Goal: Task Accomplishment & Management: Complete application form

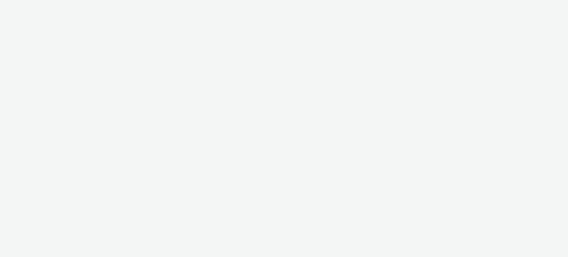
select select "ac009755-aa48-4799-8050-7a339a378eb8"
select select "79162ed7-0017-4339-93b0-3399b708648f"
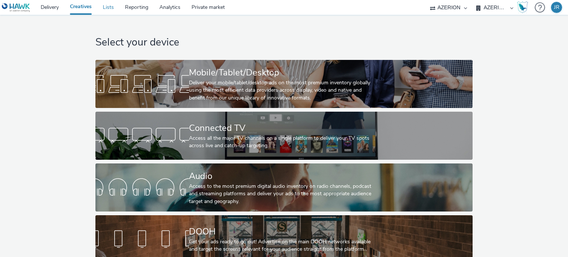
click at [109, 9] on link "Lists" at bounding box center [108, 7] width 22 height 15
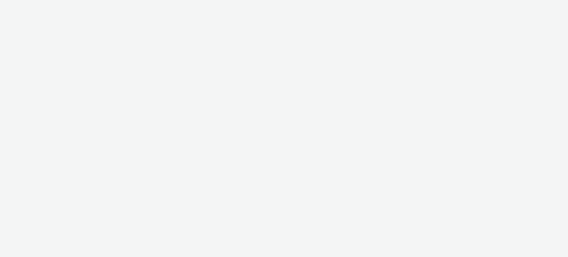
select select "ac009755-aa48-4799-8050-7a339a378eb8"
select select "79162ed7-0017-4339-93b0-3399b708648f"
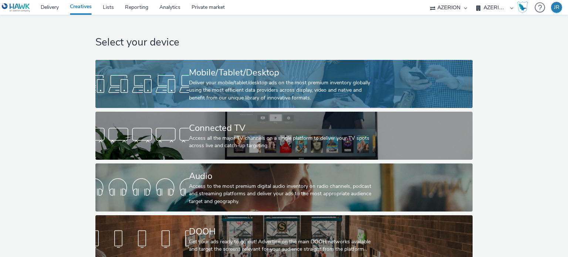
click at [214, 97] on div "Deliver your mobile/tablet/desktop ads on the most premium inventory globally u…" at bounding box center [282, 90] width 187 height 23
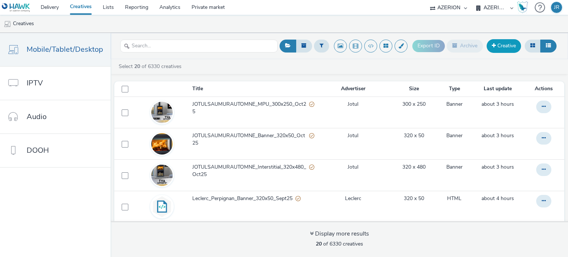
click at [503, 45] on link "Creative" at bounding box center [503, 45] width 34 height 13
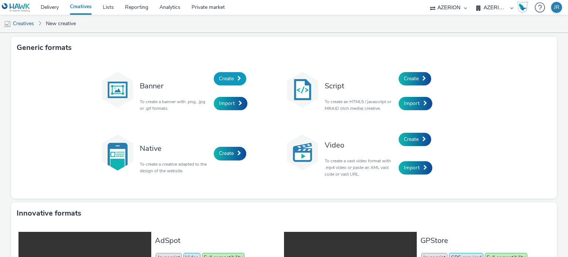
click at [233, 77] on link "Create" at bounding box center [230, 78] width 33 height 13
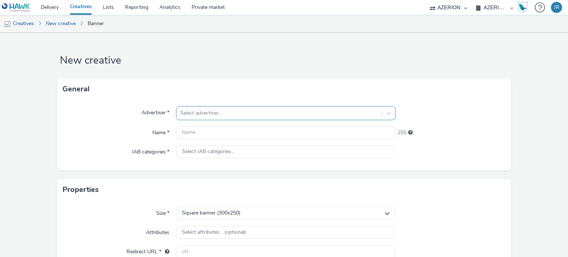
click at [216, 112] on div "Select advertiser..." at bounding box center [285, 113] width 219 height 14
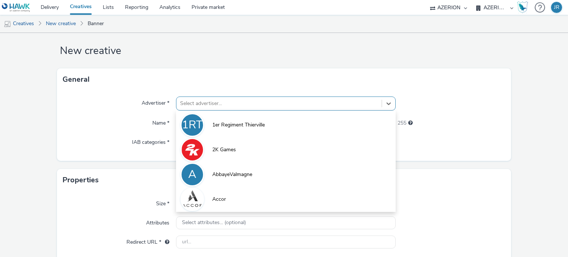
scroll to position [10, 0]
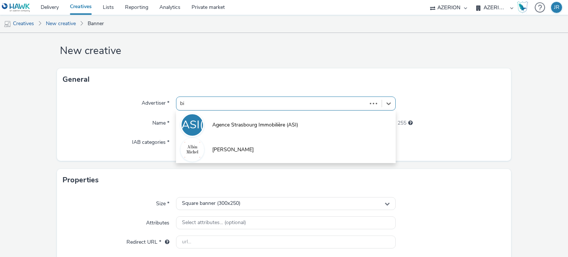
type input "bin"
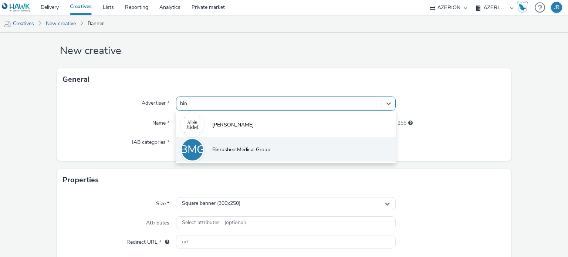
click at [220, 149] on span "Binrushed Medical Group" at bounding box center [241, 149] width 58 height 7
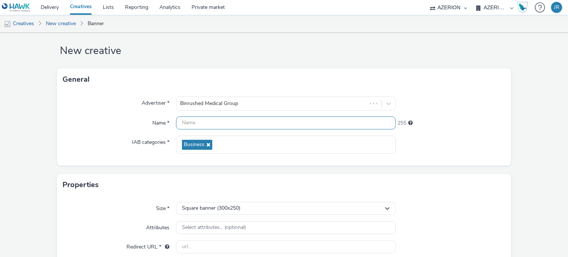
drag, startPoint x: 208, startPoint y: 124, endPoint x: 294, endPoint y: 238, distance: 142.1
click at [209, 125] on input "text" at bounding box center [285, 122] width 219 height 13
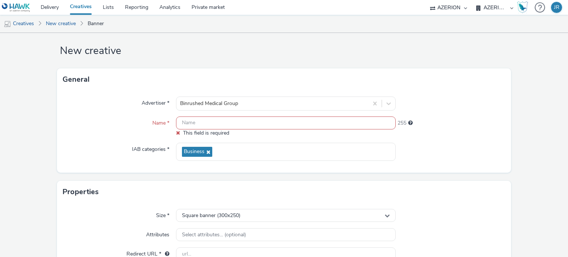
drag, startPoint x: 536, startPoint y: 95, endPoint x: 399, endPoint y: 116, distance: 138.3
click at [536, 95] on form "New creative General Advertiser * Binrushed Medical Group Name * This field is …" at bounding box center [284, 205] width 568 height 364
click at [254, 123] on input "text" at bounding box center [285, 122] width 219 height 13
paste input "300X600-01"
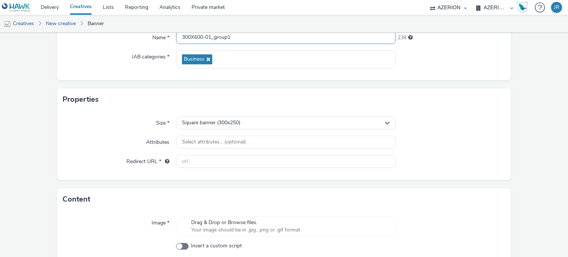
scroll to position [132, 0]
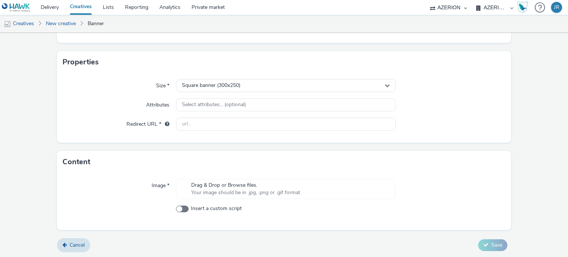
type input "300X600-01_group1"
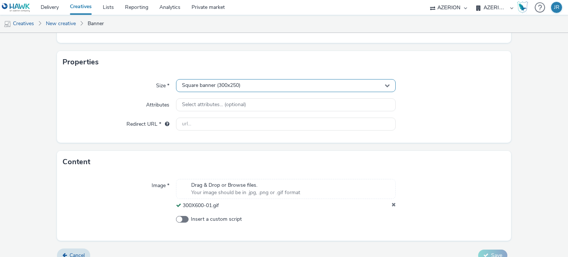
click at [222, 80] on div "Square banner (300x250)" at bounding box center [285, 85] width 219 height 13
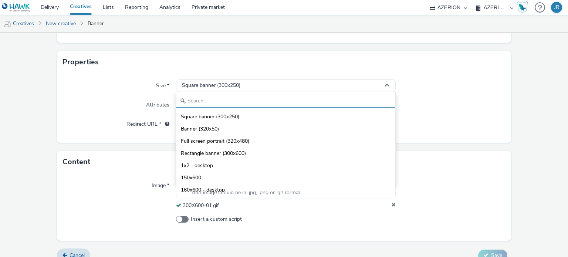
click at [224, 99] on input "text" at bounding box center [285, 101] width 218 height 13
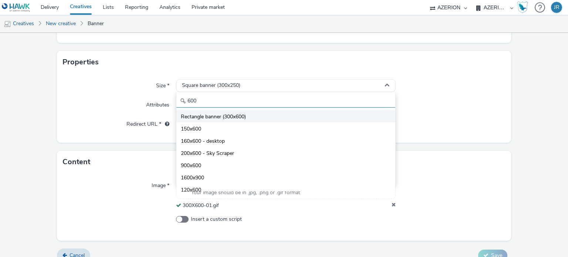
type input "600"
click at [235, 117] on span "Rectangle banner (300x600)" at bounding box center [213, 116] width 65 height 7
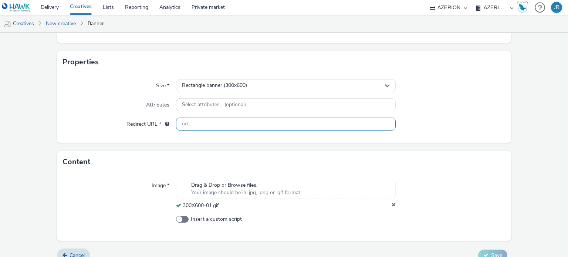
click at [206, 121] on input "text" at bounding box center [285, 124] width 219 height 13
paste input "[URL][DOMAIN_NAME]"
type input "[URL][DOMAIN_NAME]"
click at [454, 113] on div "Size * Rectangle banner (300x600) Attributes Select attributes... (optional) Re…" at bounding box center [284, 107] width 454 height 69
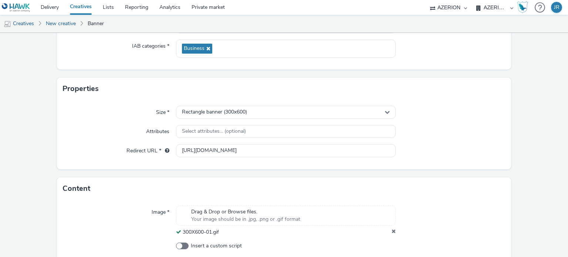
scroll to position [143, 0]
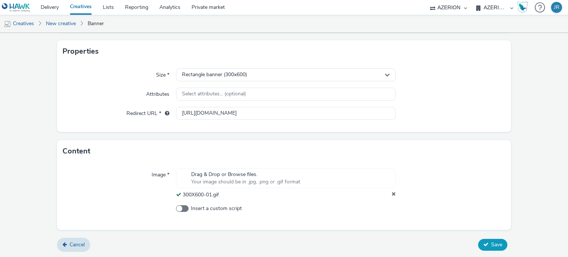
click at [491, 244] on span "Save" at bounding box center [496, 244] width 11 height 7
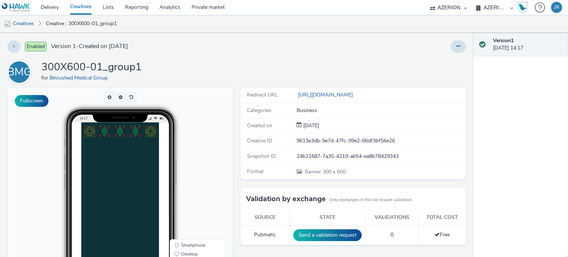
scroll to position [74, 0]
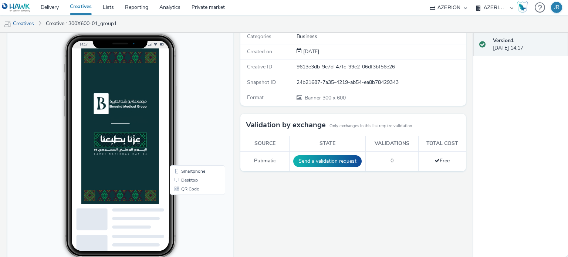
click at [114, 123] on img at bounding box center [120, 125] width 78 height 155
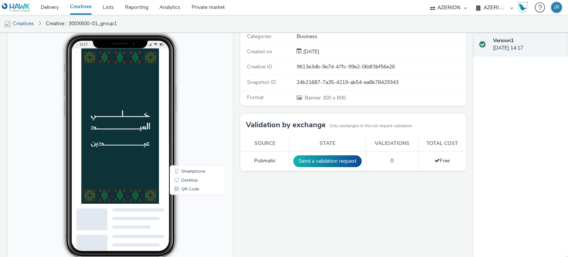
click at [115, 148] on img at bounding box center [120, 125] width 78 height 155
click at [119, 143] on img at bounding box center [120, 125] width 78 height 155
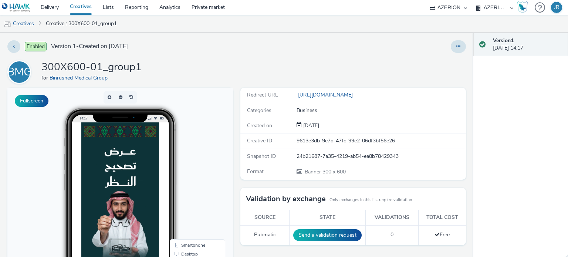
click at [317, 94] on link "[URL][DOMAIN_NAME]" at bounding box center [325, 94] width 59 height 7
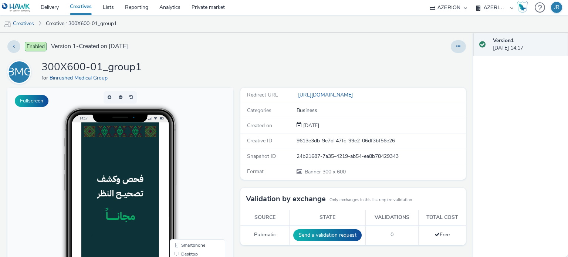
click at [122, 156] on img at bounding box center [120, 199] width 78 height 155
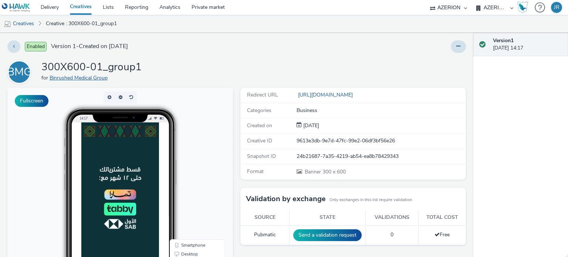
click at [79, 78] on link "Binrushed Medical Group" at bounding box center [80, 77] width 61 height 7
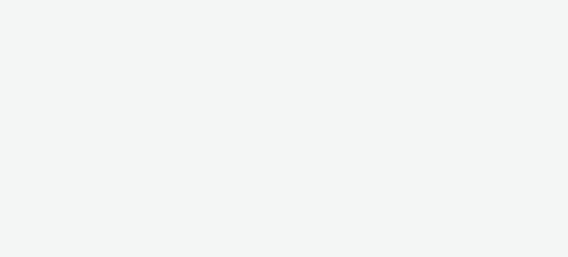
select select "ac009755-aa48-4799-8050-7a339a378eb8"
select select "79162ed7-0017-4339-93b0-3399b708648f"
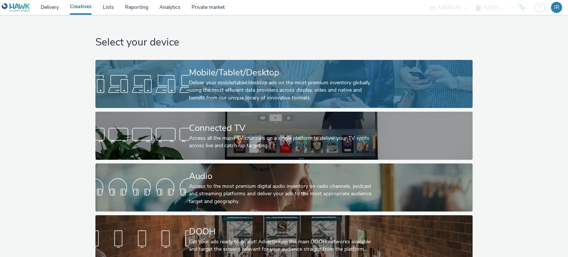
click at [249, 87] on div "Deliver your mobile/tablet/desktop ads on the most premium inventory globally u…" at bounding box center [282, 90] width 187 height 23
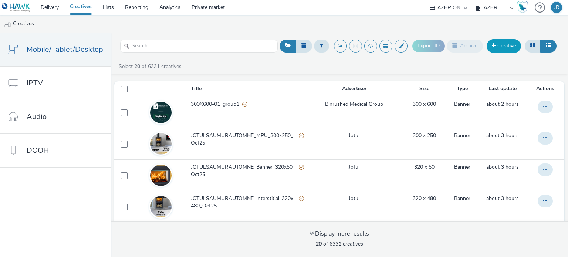
click at [509, 46] on link "Creative" at bounding box center [503, 45] width 34 height 13
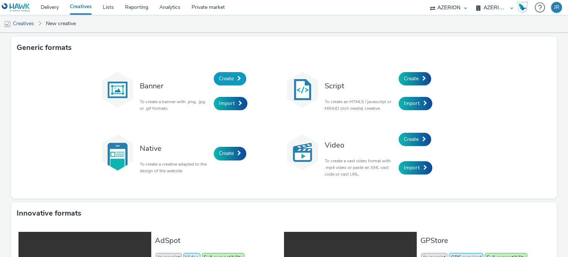
click at [230, 78] on span "Create" at bounding box center [226, 78] width 15 height 7
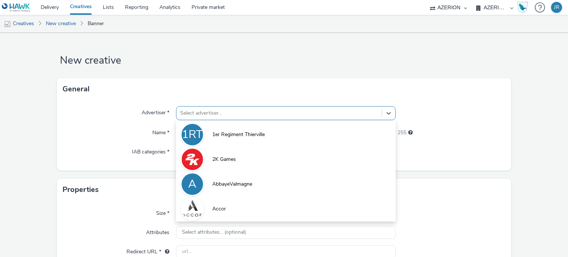
click at [205, 113] on div "option 1er Regiment Thierville focused, 1 of 10. 10 results available. Use Up a…" at bounding box center [285, 113] width 219 height 14
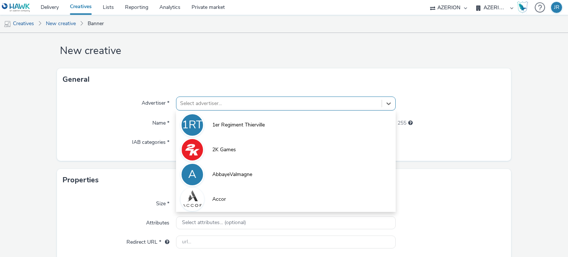
scroll to position [10, 0]
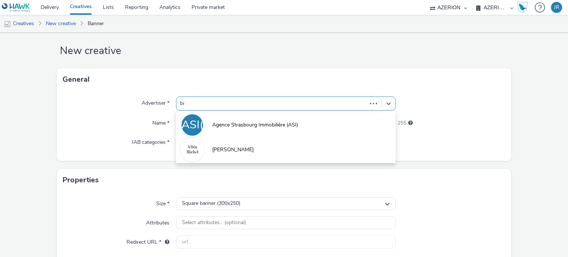
type input "bin"
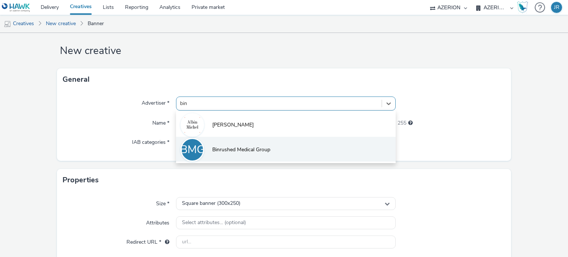
click at [234, 152] on span "Binrushed Medical Group" at bounding box center [241, 149] width 58 height 7
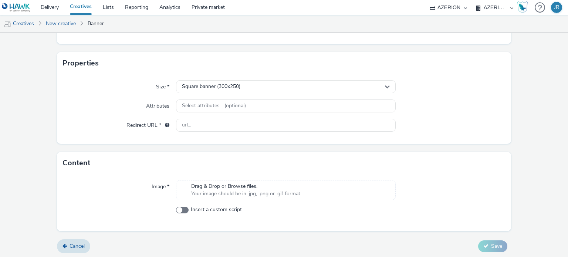
scroll to position [132, 0]
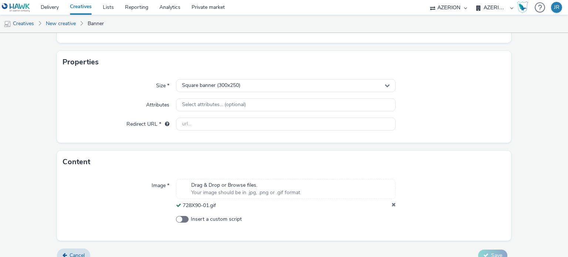
drag, startPoint x: 504, startPoint y: 109, endPoint x: 493, endPoint y: 105, distance: 11.3
click at [504, 109] on div "Size * Square banner (300x250) Attributes Select attributes... (optional) Redir…" at bounding box center [284, 107] width 454 height 69
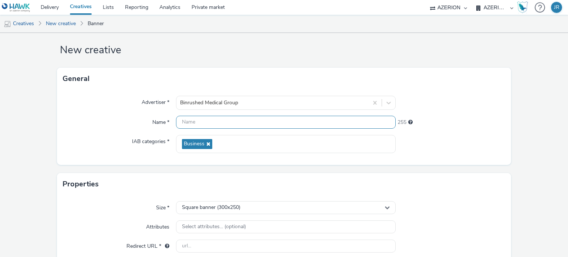
scroll to position [0, 0]
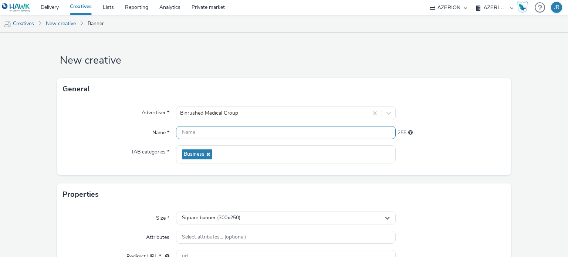
click at [207, 129] on input "text" at bounding box center [285, 132] width 219 height 13
paste input "728X90-01"
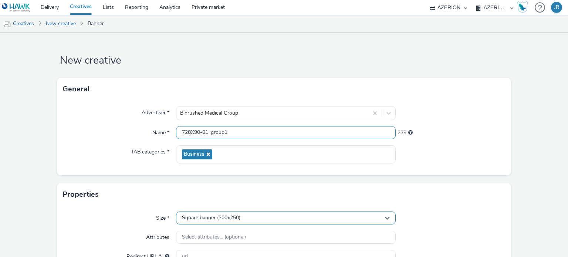
type input "728X90-01_group1"
click at [272, 223] on div "Square banner (300x250)" at bounding box center [285, 217] width 219 height 13
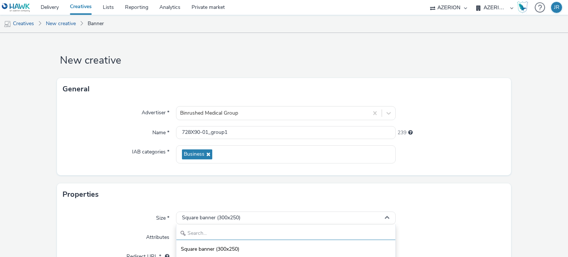
drag, startPoint x: 263, startPoint y: 235, endPoint x: 261, endPoint y: 230, distance: 5.1
click at [262, 233] on input "text" at bounding box center [285, 233] width 218 height 13
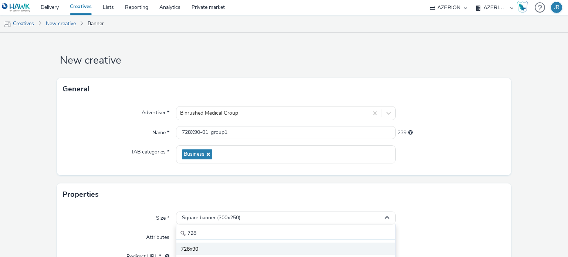
type input "728"
click at [240, 249] on li "728x90" at bounding box center [285, 249] width 218 height 12
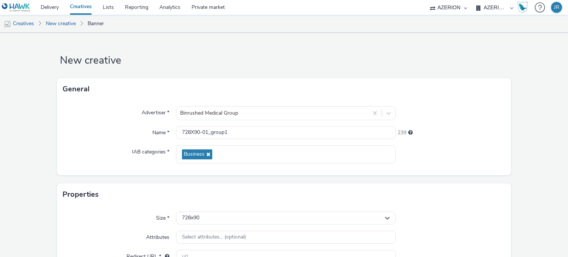
click at [456, 204] on div "Properties" at bounding box center [284, 194] width 454 height 22
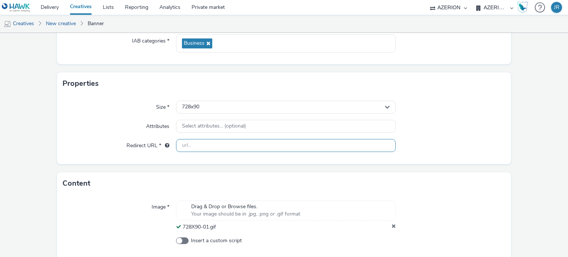
click at [194, 145] on input "text" at bounding box center [285, 145] width 219 height 13
paste input "[URL][DOMAIN_NAME]"
type input "[URL][DOMAIN_NAME]"
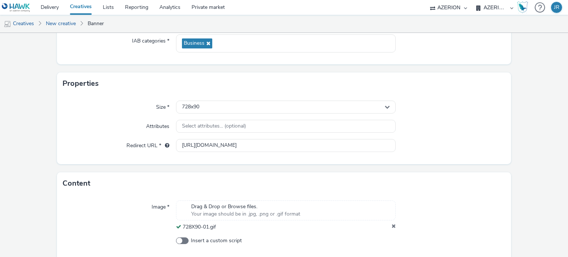
click at [468, 148] on div at bounding box center [451, 145] width 110 height 13
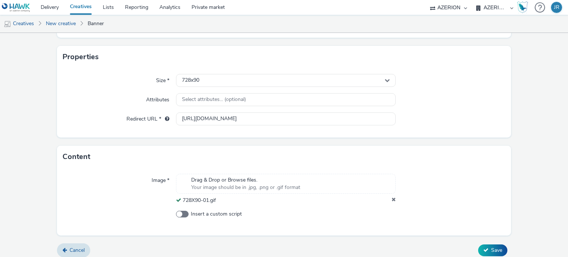
scroll to position [143, 0]
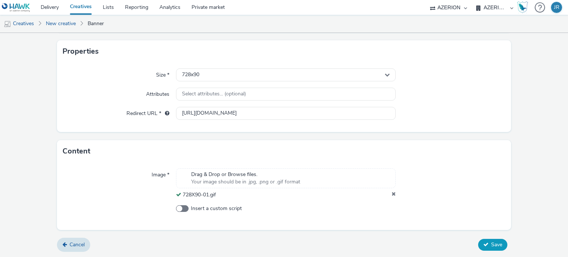
click at [491, 241] on span "Save" at bounding box center [496, 244] width 11 height 7
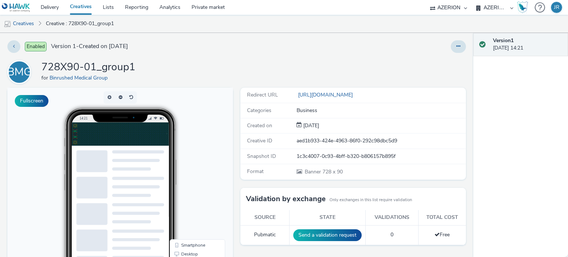
scroll to position [74, 0]
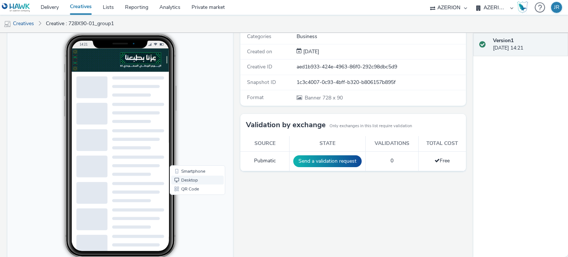
click at [184, 179] on link "Desktop" at bounding box center [197, 180] width 52 height 9
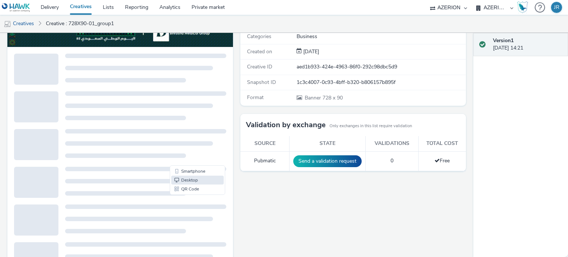
scroll to position [0, 0]
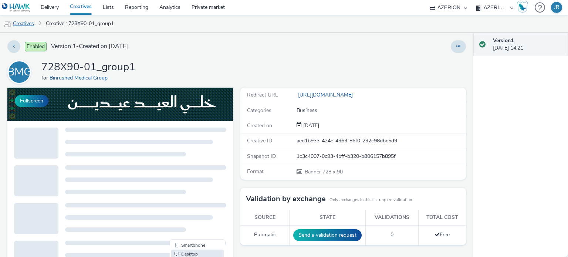
click at [18, 24] on link "Creatives" at bounding box center [19, 24] width 38 height 18
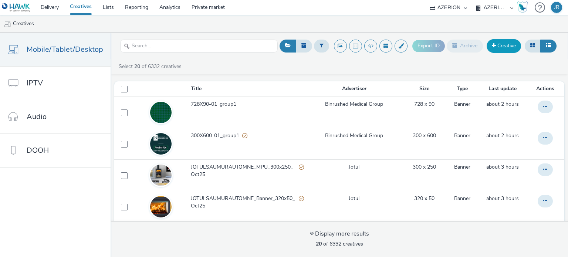
click at [504, 48] on link "Creative" at bounding box center [503, 45] width 34 height 13
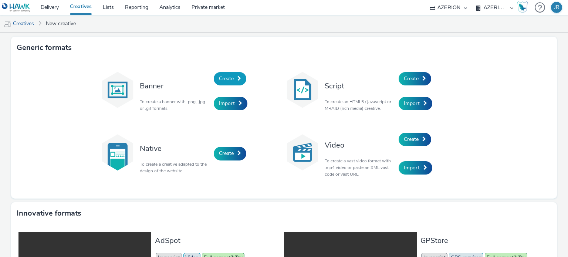
click at [225, 80] on span "Create" at bounding box center [226, 78] width 15 height 7
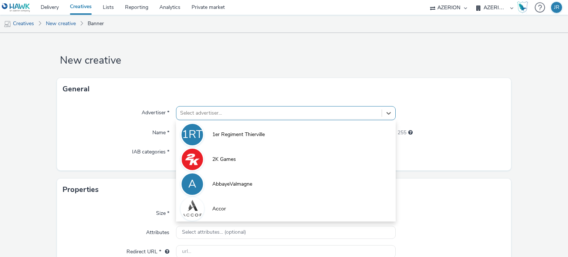
click at [207, 111] on div at bounding box center [278, 113] width 197 height 9
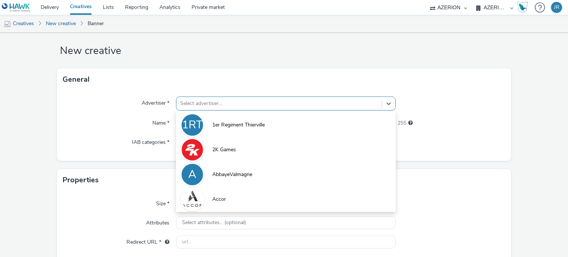
scroll to position [10, 0]
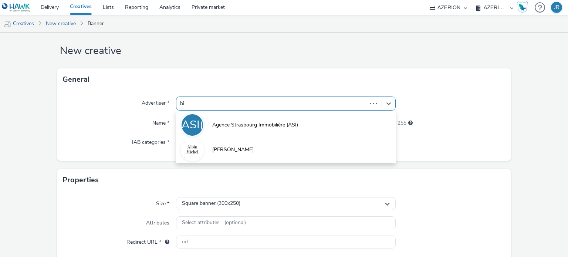
type input "bin"
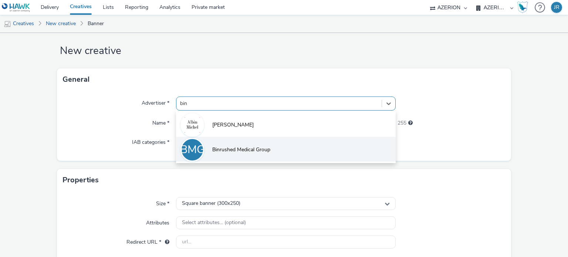
click at [218, 150] on span "Binrushed Medical Group" at bounding box center [241, 149] width 58 height 7
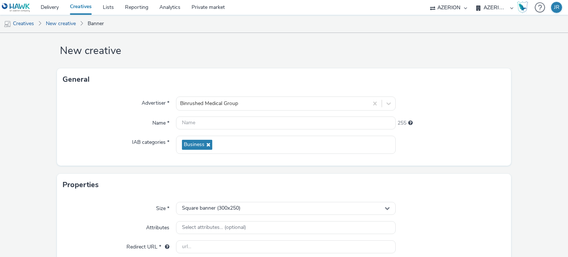
drag, startPoint x: 533, startPoint y: 112, endPoint x: 525, endPoint y: 112, distance: 7.8
click at [533, 112] on form "New creative General Advertiser * Binrushed Medical Group Name * 255 IAB catego…" at bounding box center [284, 201] width 568 height 357
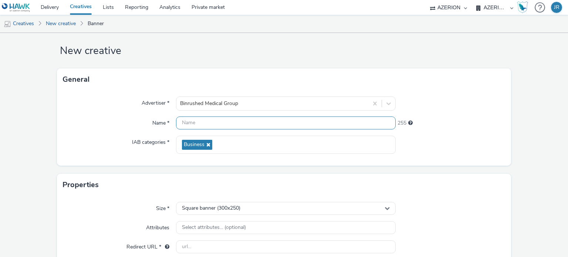
click at [238, 125] on input "text" at bounding box center [285, 122] width 219 height 13
paste input "970X250-01"
type input "970X250-01-group1"
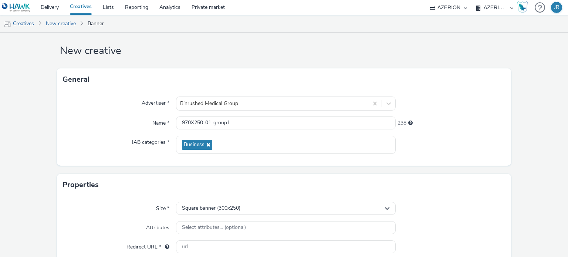
click at [436, 149] on div at bounding box center [451, 145] width 110 height 18
click at [512, 166] on form "New creative General Advertiser * Binrushed Medical Group Name * 970X250-01-gro…" at bounding box center [284, 201] width 568 height 357
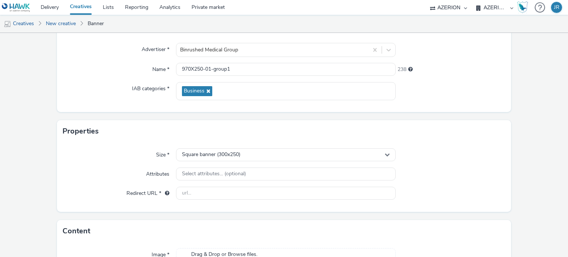
scroll to position [111, 0]
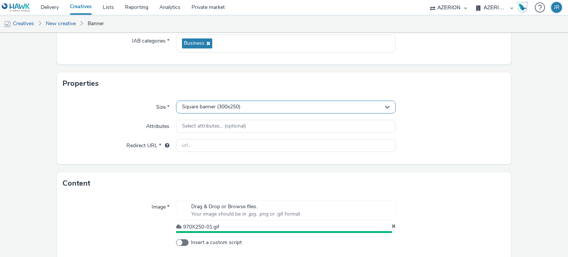
click at [270, 104] on div "Square banner (300x250)" at bounding box center [285, 107] width 219 height 13
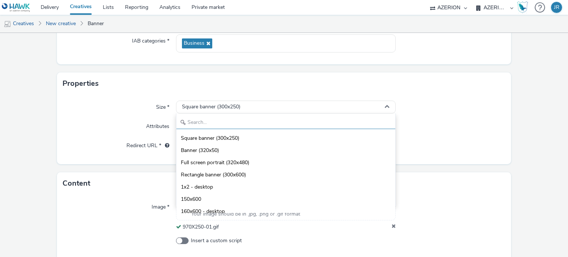
click at [234, 120] on input "text" at bounding box center [285, 122] width 218 height 13
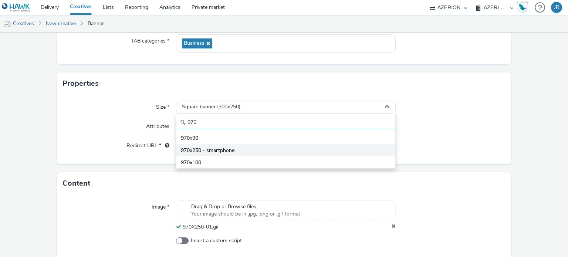
type input "970"
click at [218, 149] on span "970x250 - smartphone" at bounding box center [208, 150] width 54 height 7
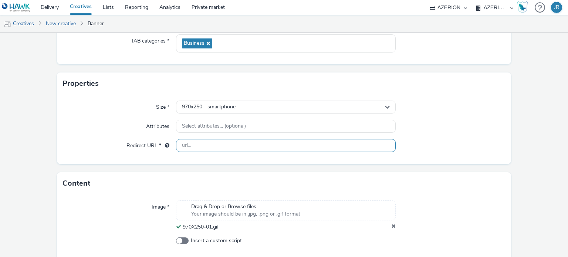
click at [202, 145] on input "text" at bounding box center [285, 145] width 219 height 13
paste input "[URL][DOMAIN_NAME]"
type input "[URL][DOMAIN_NAME]"
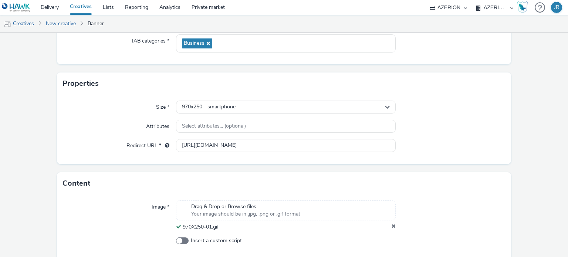
click at [473, 138] on div "Size * 970x250 - smartphone Attributes Select attributes... (optional) Redirect…" at bounding box center [284, 129] width 454 height 69
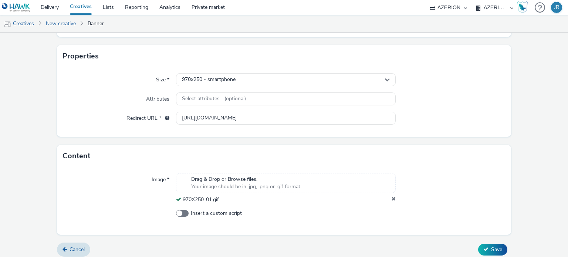
scroll to position [143, 0]
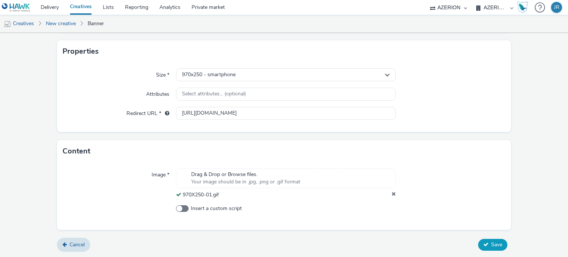
click at [491, 245] on span "Save" at bounding box center [496, 244] width 11 height 7
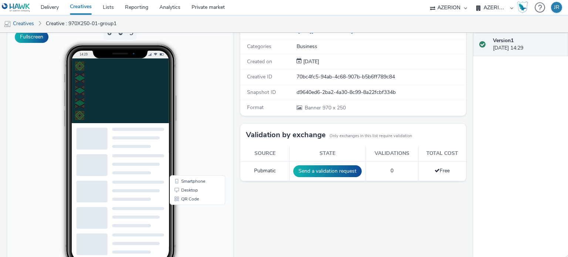
scroll to position [111, 0]
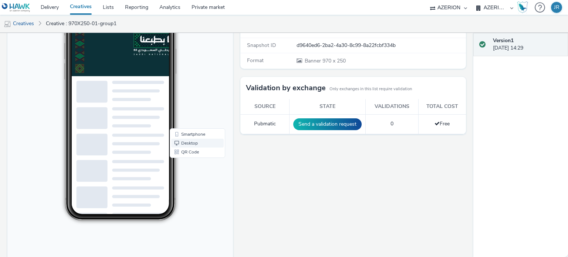
click at [186, 143] on link "Desktop" at bounding box center [197, 143] width 52 height 9
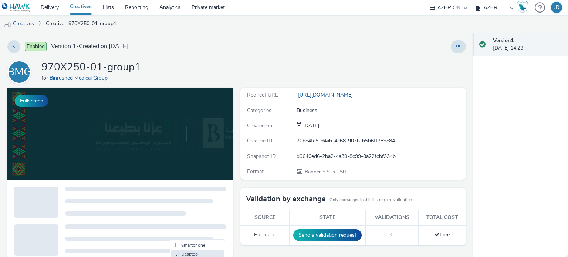
scroll to position [148, 0]
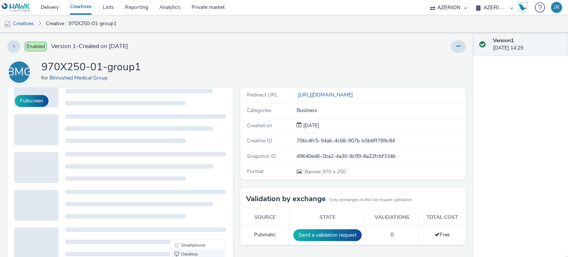
click at [189, 254] on link "Desktop" at bounding box center [197, 254] width 52 height 9
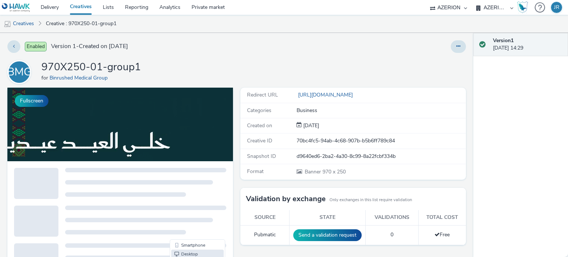
scroll to position [0, 0]
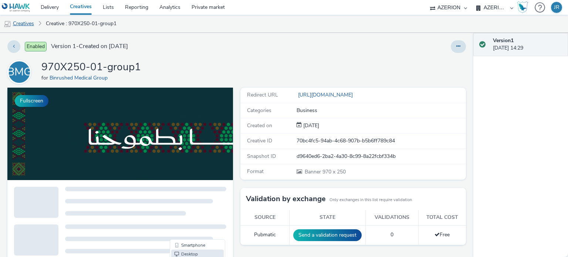
click at [26, 23] on link "Creatives" at bounding box center [19, 24] width 38 height 18
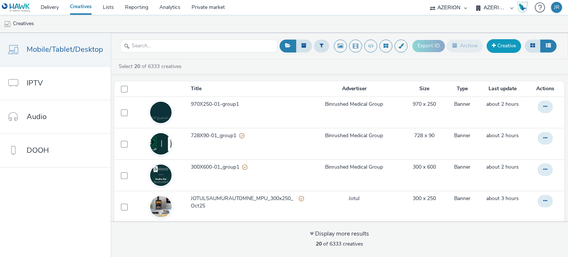
click at [499, 48] on link "Creative" at bounding box center [503, 45] width 34 height 13
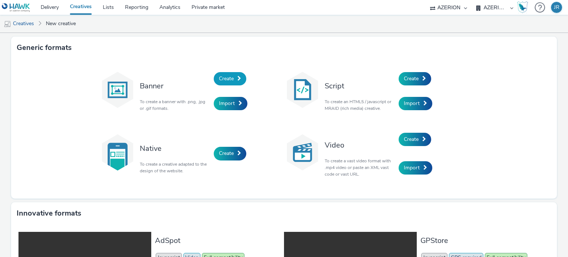
click at [223, 76] on span "Create" at bounding box center [226, 78] width 15 height 7
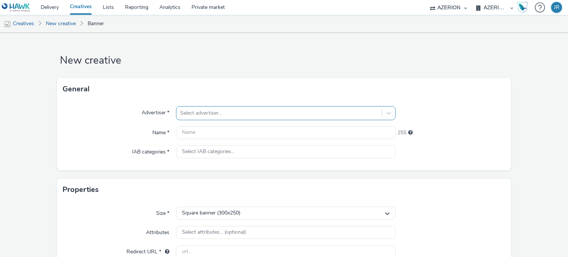
click at [214, 113] on div "Select advertiser..." at bounding box center [285, 113] width 219 height 14
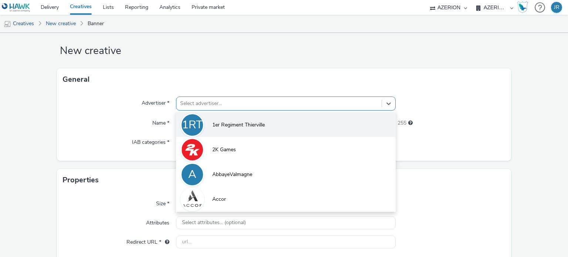
scroll to position [10, 0]
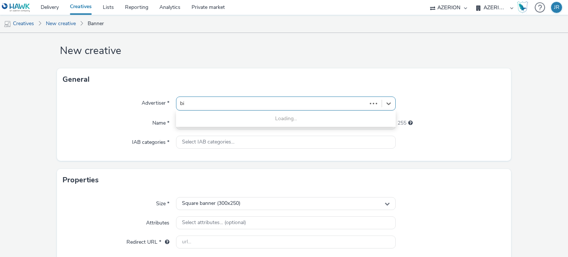
type input "bin"
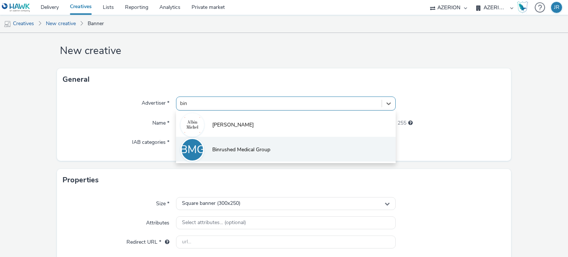
click at [205, 147] on li "BMG Binrushed Medical Group" at bounding box center [285, 149] width 219 height 25
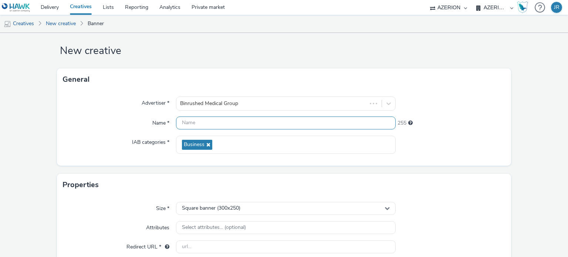
click at [207, 123] on input "text" at bounding box center [285, 122] width 219 height 13
paste input "300X600-02"
type input "300X600-02_group2"
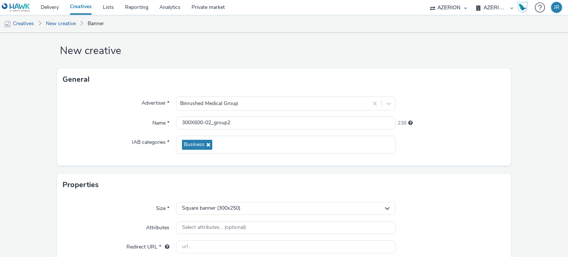
click at [481, 124] on div "238" at bounding box center [451, 121] width 110 height 10
click at [231, 206] on span "Square banner (300x250)" at bounding box center [211, 208] width 58 height 6
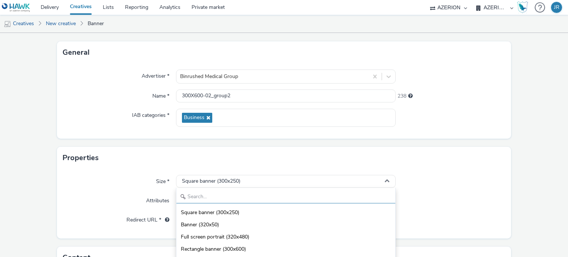
scroll to position [47, 0]
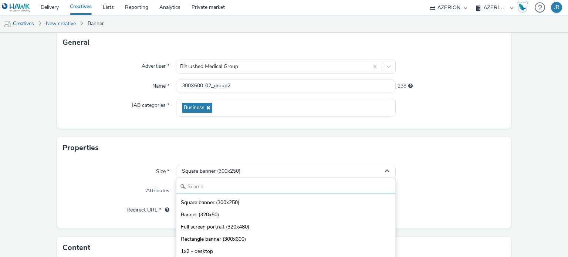
click at [206, 184] on input "text" at bounding box center [285, 186] width 218 height 13
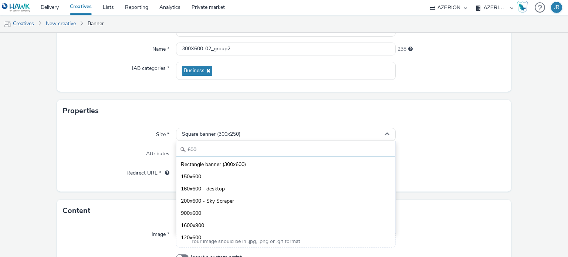
scroll to position [0, 0]
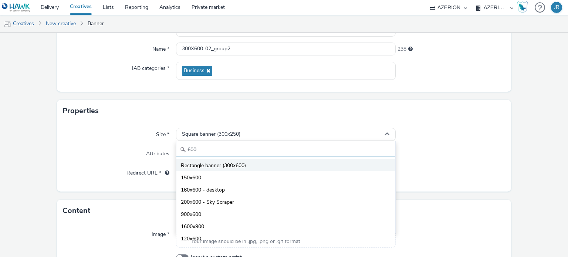
type input "600"
click at [237, 166] on span "Rectangle banner (300x600)" at bounding box center [213, 165] width 65 height 7
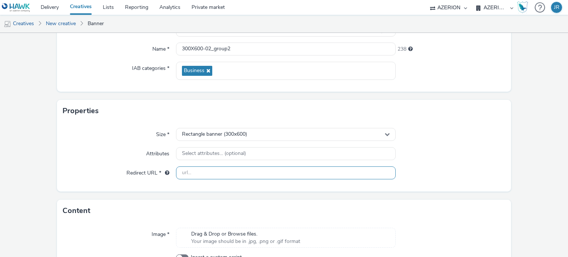
click at [211, 170] on input "text" at bounding box center [285, 172] width 219 height 13
paste input "[URL][DOMAIN_NAME]"
type input "[URL][DOMAIN_NAME]"
click at [432, 164] on div "Size * Rectangle banner (300x600) Attributes Select attributes... (optional) Re…" at bounding box center [284, 156] width 454 height 69
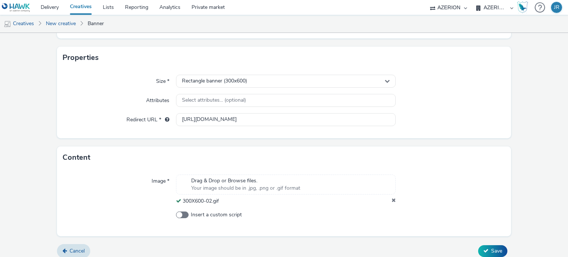
scroll to position [143, 0]
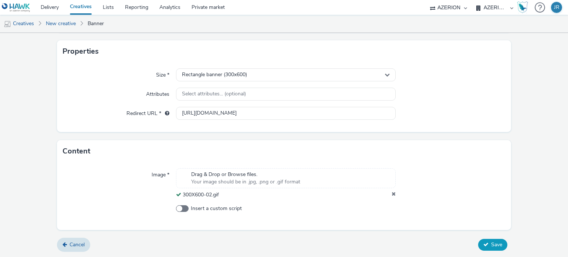
click at [491, 243] on span "Save" at bounding box center [496, 244] width 11 height 7
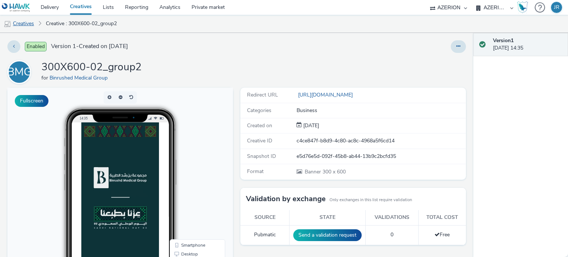
click at [21, 21] on link "Creatives" at bounding box center [19, 24] width 38 height 18
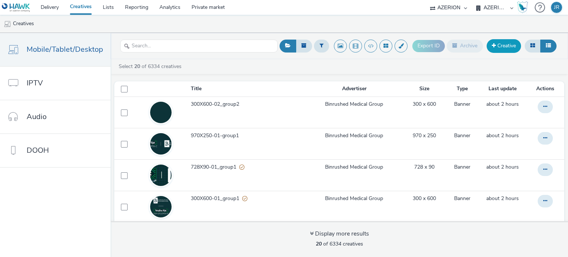
click at [506, 46] on link "Creative" at bounding box center [503, 45] width 34 height 13
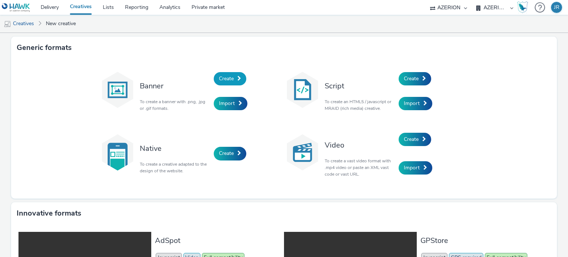
click at [237, 77] on span at bounding box center [239, 78] width 4 height 5
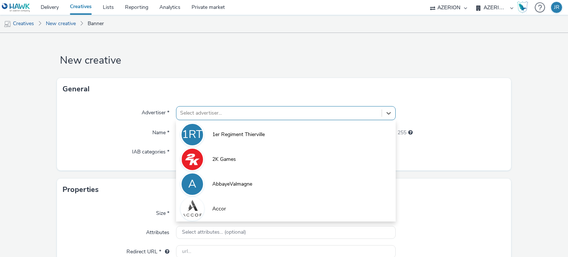
click at [231, 111] on div "Select advertiser..." at bounding box center [285, 113] width 219 height 14
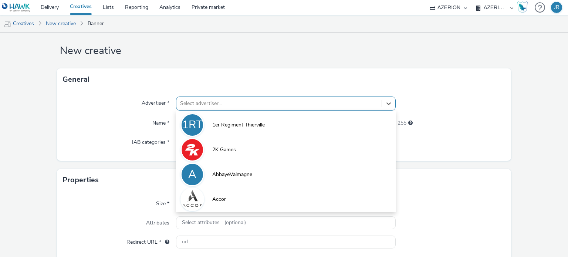
scroll to position [10, 0]
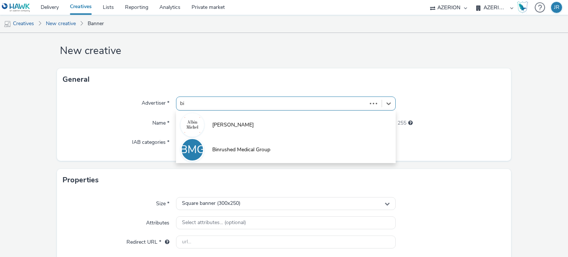
type input "bin"
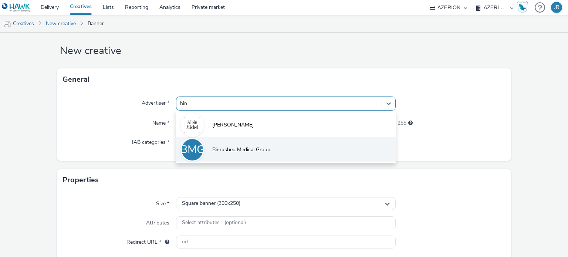
click at [220, 146] on span "Binrushed Medical Group" at bounding box center [241, 149] width 58 height 7
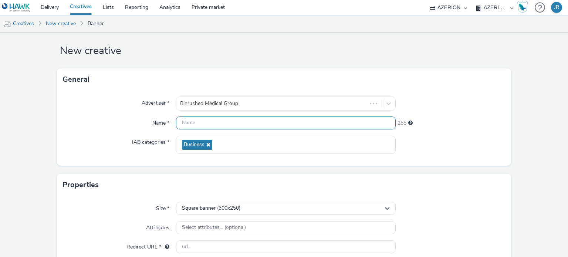
click at [216, 124] on input "text" at bounding box center [285, 122] width 219 height 13
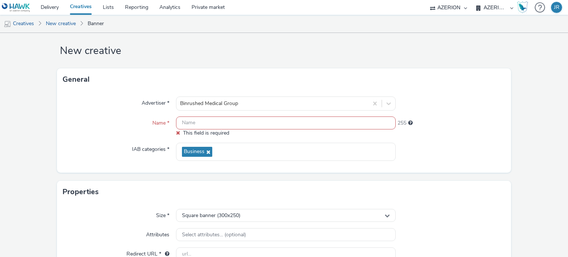
click at [230, 123] on input "text" at bounding box center [285, 122] width 219 height 13
paste input "728X90-02"
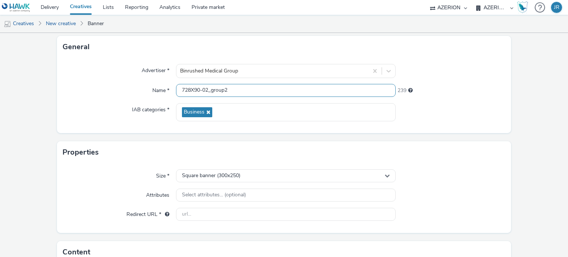
scroll to position [47, 0]
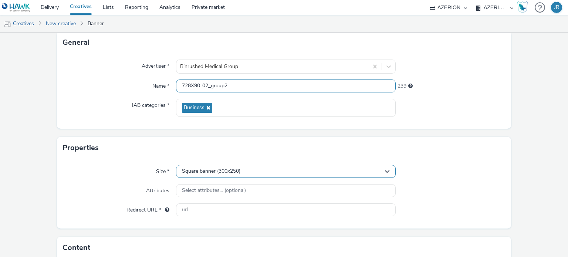
type input "728X90-02_group2"
click at [251, 171] on div "Square banner (300x250)" at bounding box center [285, 171] width 219 height 13
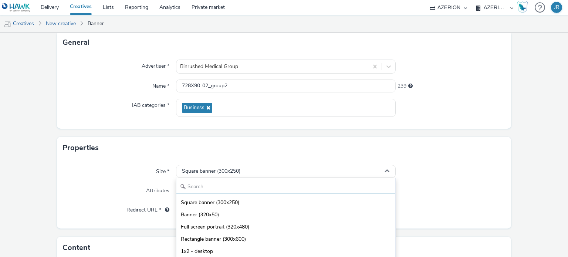
click at [231, 186] on input "text" at bounding box center [285, 186] width 218 height 13
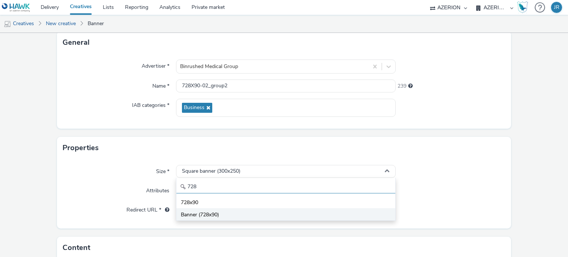
type input "728"
click at [212, 210] on li "Banner (728x90)" at bounding box center [285, 214] width 218 height 12
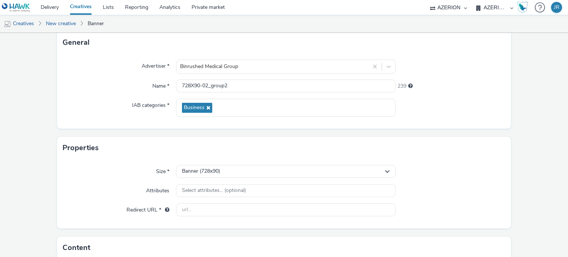
scroll to position [121, 0]
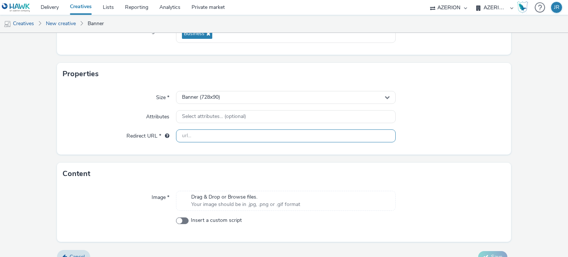
click at [206, 138] on input "text" at bounding box center [285, 135] width 219 height 13
paste input "[URL][DOMAIN_NAME]"
type input "[URL][DOMAIN_NAME]"
drag, startPoint x: 480, startPoint y: 138, endPoint x: 470, endPoint y: 140, distance: 10.2
click at [477, 138] on div at bounding box center [451, 135] width 110 height 13
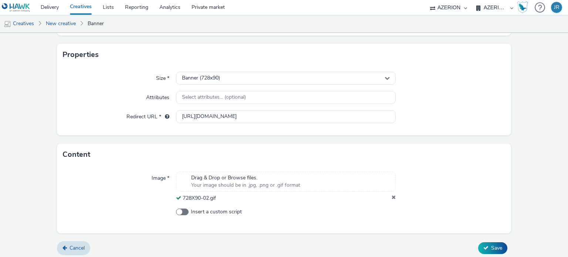
scroll to position [143, 0]
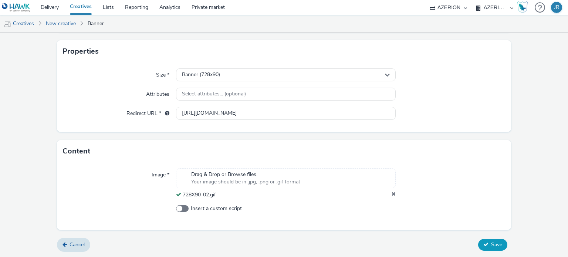
click at [486, 248] on button "Save" at bounding box center [492, 245] width 29 height 12
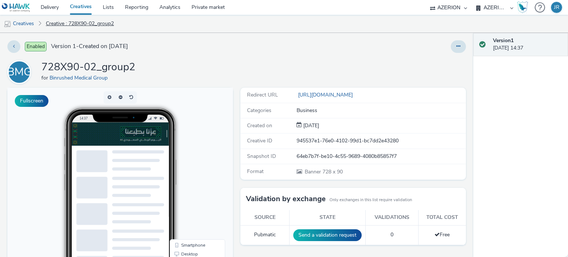
click at [61, 25] on link "Creative : 728X90-02_group2" at bounding box center [79, 24] width 75 height 18
click at [30, 24] on link "Creatives" at bounding box center [19, 24] width 38 height 18
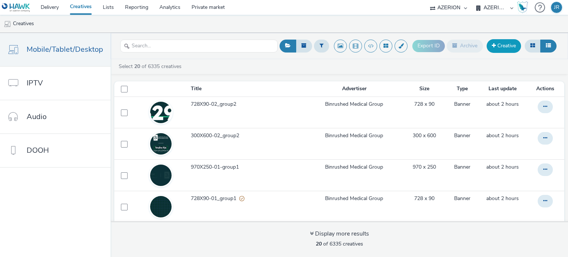
click at [504, 46] on link "Creative" at bounding box center [503, 45] width 34 height 13
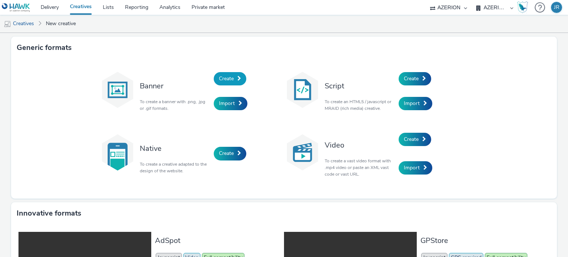
click at [225, 81] on span "Create" at bounding box center [226, 78] width 15 height 7
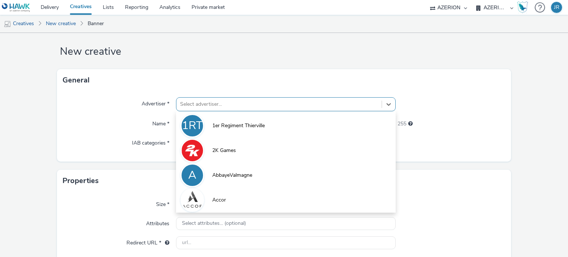
click at [218, 111] on div "option 1er Regiment Thierville focused, 1 of 10. 10 results available. Use Up a…" at bounding box center [285, 104] width 219 height 14
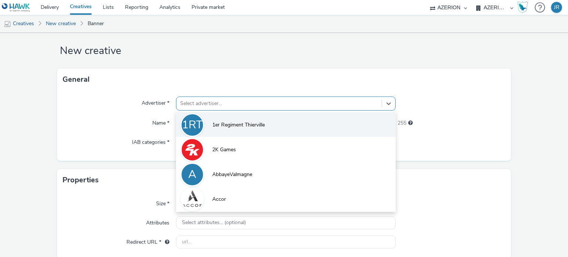
scroll to position [10, 0]
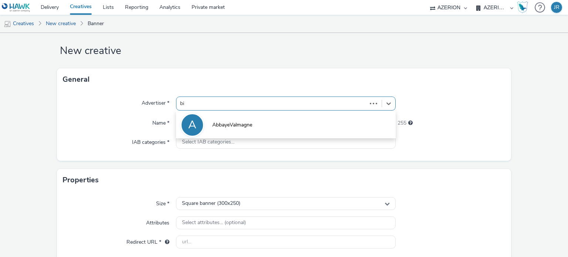
type input "bin"
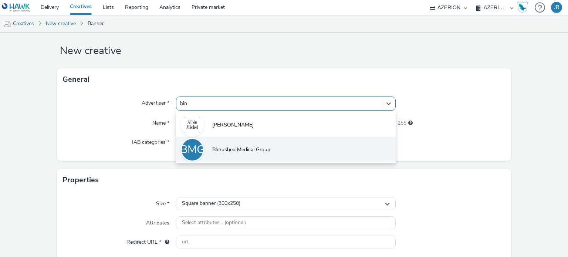
click at [222, 152] on span "Binrushed Medical Group" at bounding box center [241, 149] width 58 height 7
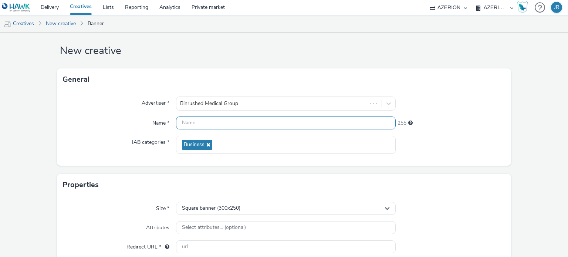
click at [214, 123] on input "text" at bounding box center [285, 122] width 219 height 13
paste input "970X250-02"
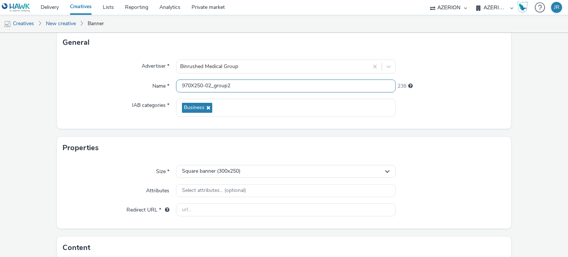
scroll to position [84, 0]
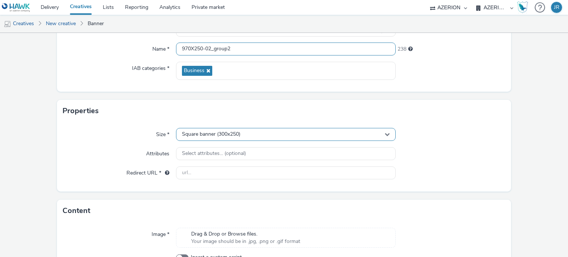
type input "970X250-02_group2"
click at [274, 130] on div "Square banner (300x250)" at bounding box center [285, 134] width 219 height 13
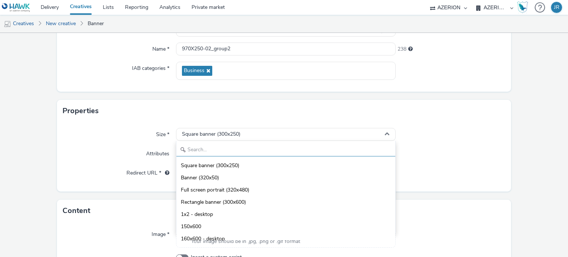
click at [221, 149] on input "text" at bounding box center [285, 149] width 218 height 13
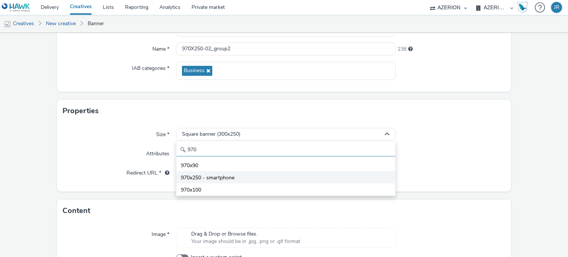
type input "970"
click at [217, 175] on span "970x250 - smartphone" at bounding box center [208, 177] width 54 height 7
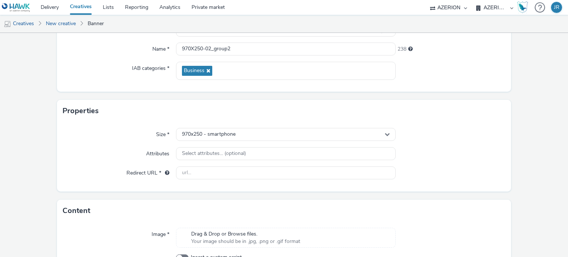
click at [438, 178] on div at bounding box center [451, 172] width 110 height 13
click at [204, 171] on input "text" at bounding box center [285, 172] width 219 height 13
paste input "[URL][DOMAIN_NAME]"
type input "[URL][DOMAIN_NAME]"
click at [482, 159] on div at bounding box center [451, 153] width 110 height 13
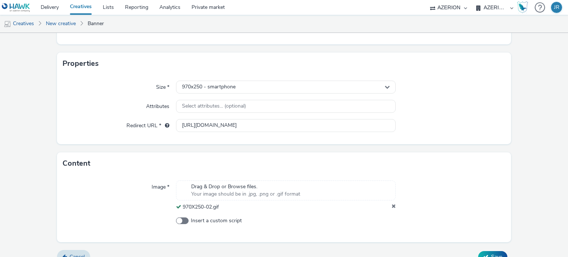
scroll to position [143, 0]
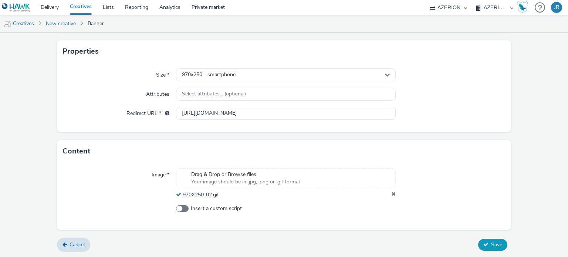
click at [491, 244] on span "Save" at bounding box center [496, 244] width 11 height 7
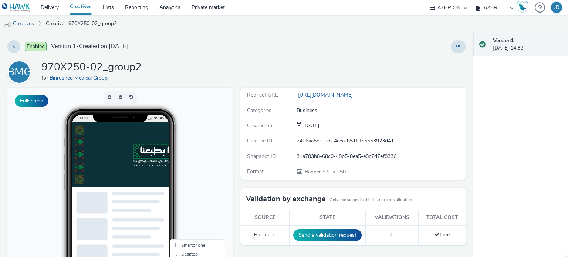
click at [24, 23] on link "Creatives" at bounding box center [19, 24] width 38 height 18
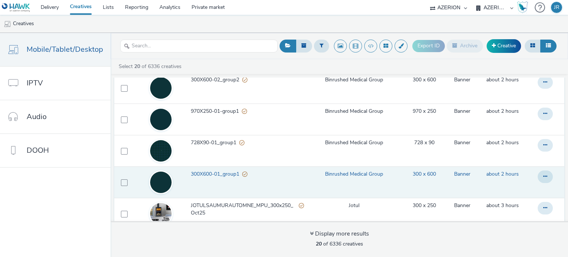
scroll to position [74, 0]
